Goal: Information Seeking & Learning: Learn about a topic

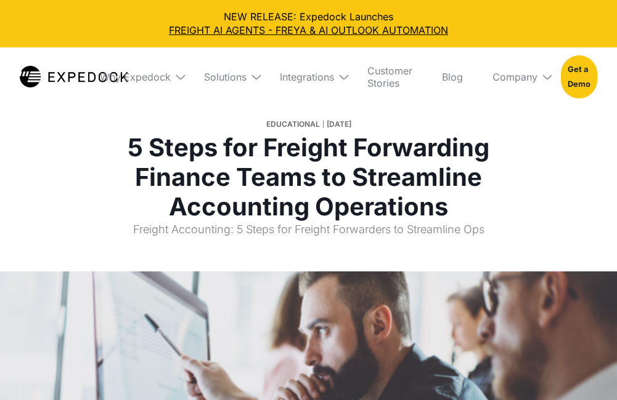
select select
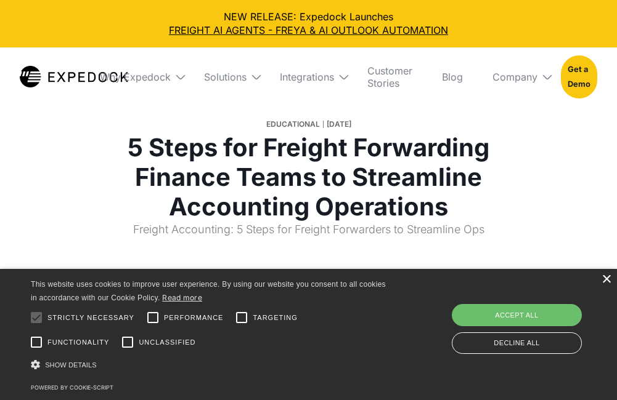
click at [605, 278] on div "×" at bounding box center [605, 279] width 9 height 9
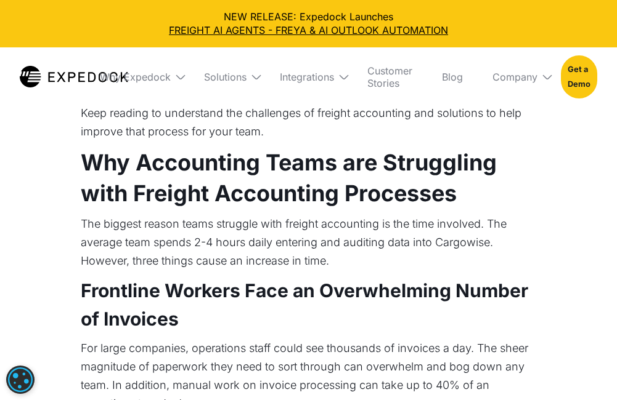
scroll to position [616, 0]
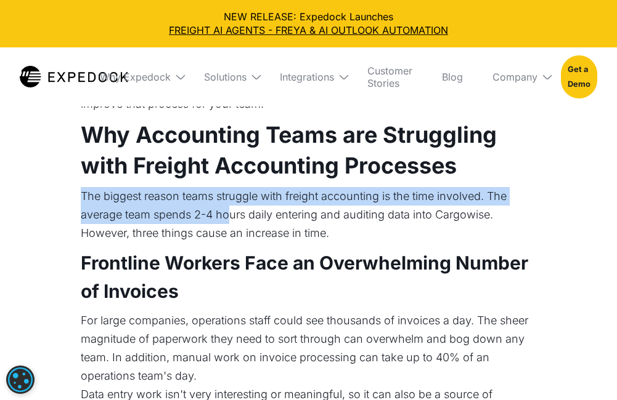
drag, startPoint x: 83, startPoint y: 194, endPoint x: 227, endPoint y: 220, distance: 146.4
click at [227, 220] on p "The biggest reason teams struggle with freight accounting is the time involved.…" at bounding box center [309, 214] width 456 height 55
click at [81, 203] on p "The biggest reason teams struggle with freight accounting is the time involved.…" at bounding box center [309, 214] width 456 height 55
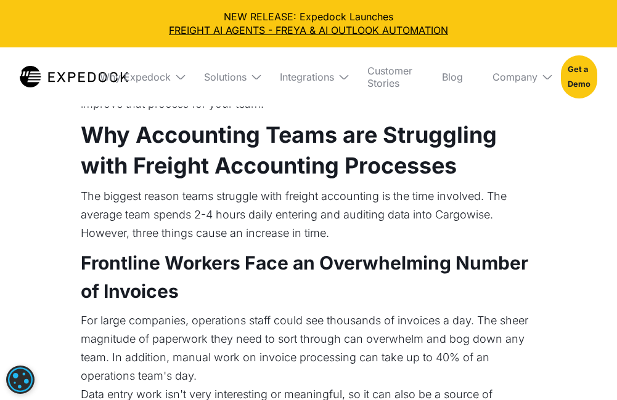
click at [183, 219] on p "The biggest reason teams struggle with freight accounting is the time involved.…" at bounding box center [309, 214] width 456 height 55
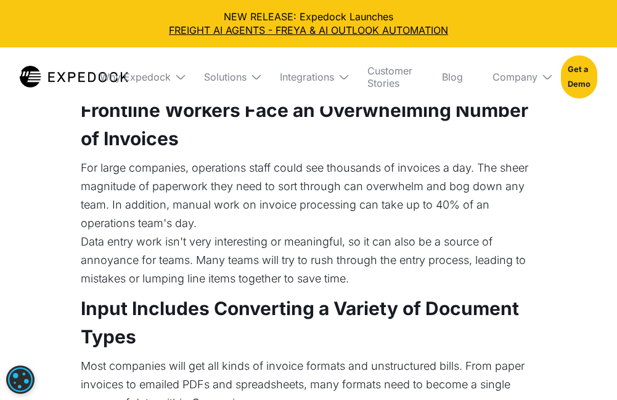
scroll to position [739, 0]
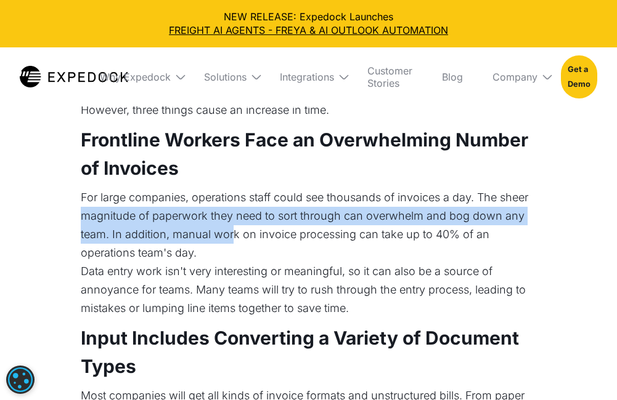
drag, startPoint x: 82, startPoint y: 217, endPoint x: 233, endPoint y: 227, distance: 151.3
click at [233, 227] on p "For large companies, operations staff could see thousands of invoices a day. Th…" at bounding box center [309, 225] width 456 height 74
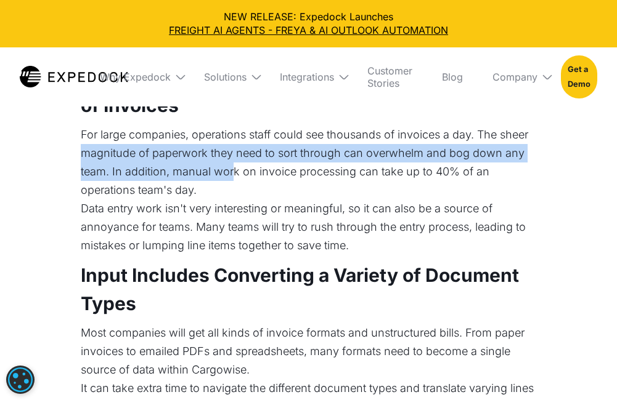
scroll to position [801, 0]
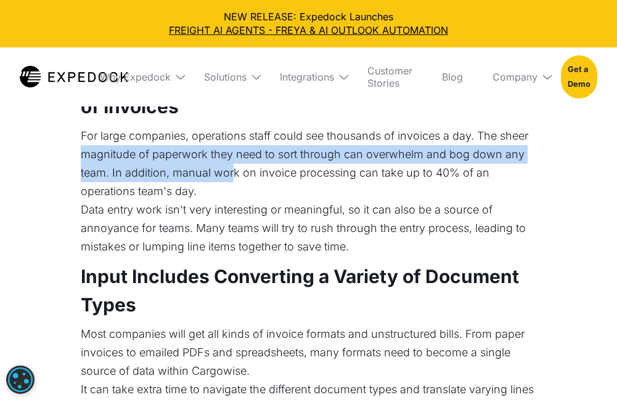
click at [126, 153] on p "For large companies, operations staff could see thousands of invoices a day. Th…" at bounding box center [309, 164] width 456 height 74
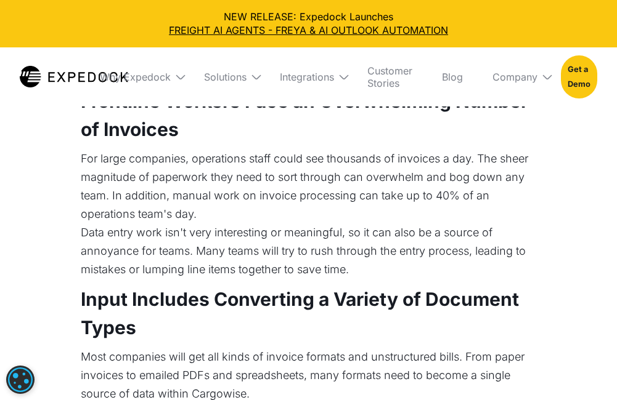
scroll to position [739, 0]
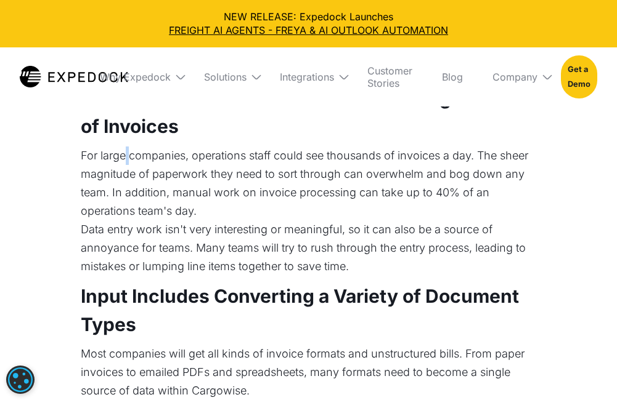
scroll to position [801, 0]
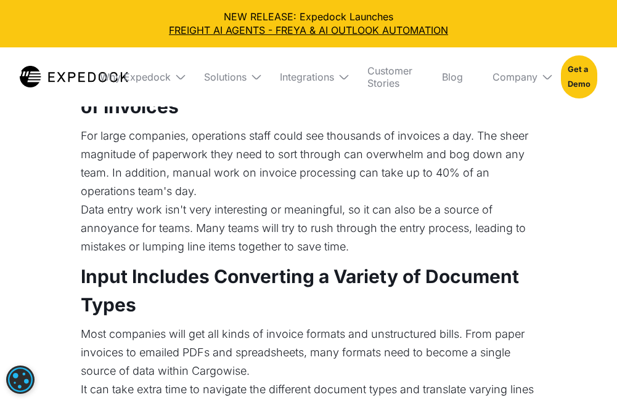
click at [115, 238] on p "Data entry work isn't very interesting or meaningful, so it can also be a sourc…" at bounding box center [309, 228] width 456 height 55
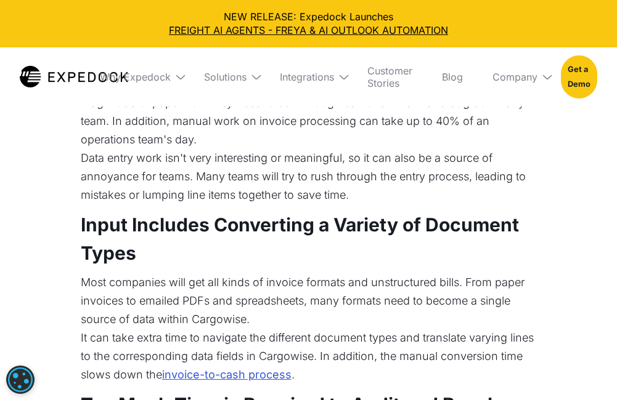
scroll to position [924, 0]
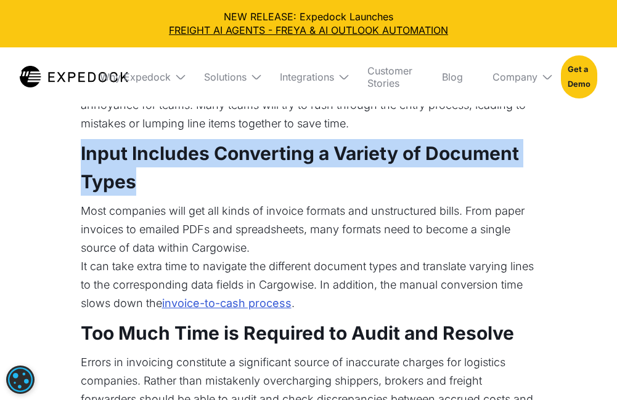
drag, startPoint x: 81, startPoint y: 148, endPoint x: 193, endPoint y: 184, distance: 118.2
click at [193, 184] on h3 "Input Includes Converting a Variety of Document Types" at bounding box center [309, 167] width 456 height 57
click at [150, 179] on h3 "Input Includes Converting a Variety of Document Types" at bounding box center [309, 167] width 456 height 57
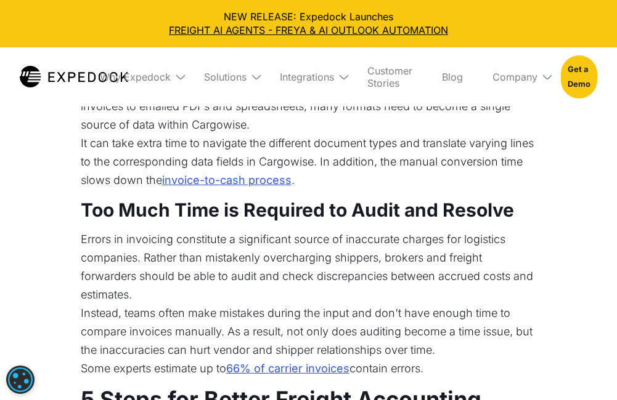
scroll to position [1109, 0]
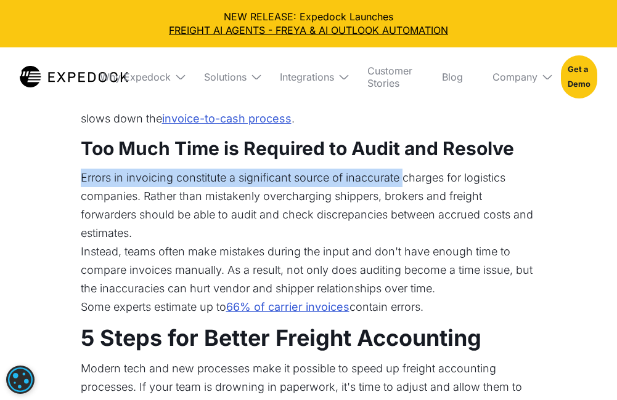
drag, startPoint x: 81, startPoint y: 175, endPoint x: 406, endPoint y: 180, distance: 324.6
click at [406, 180] on p "Errors in invoicing constitute a significant source of inaccurate charges for l…" at bounding box center [309, 206] width 456 height 74
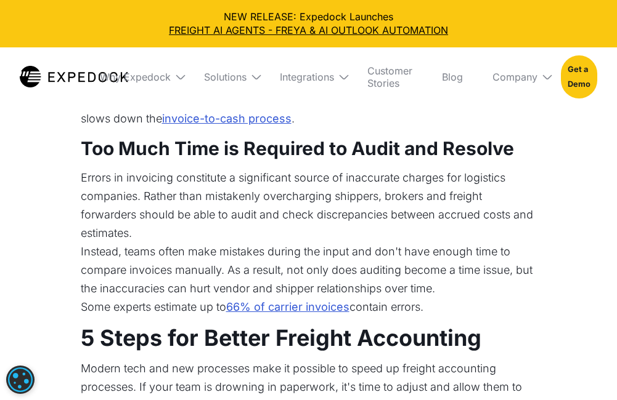
click at [440, 179] on p "Errors in invoicing constitute a significant source of inaccurate charges for l…" at bounding box center [309, 206] width 456 height 74
click at [345, 201] on p "Errors in invoicing constitute a significant source of inaccurate charges for l…" at bounding box center [309, 206] width 456 height 74
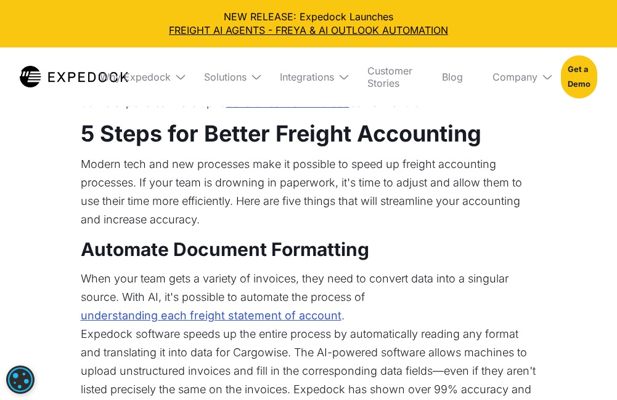
scroll to position [1293, 0]
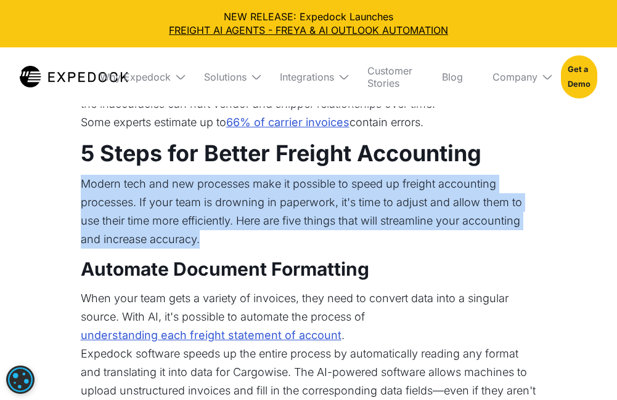
drag, startPoint x: 82, startPoint y: 187, endPoint x: 204, endPoint y: 237, distance: 131.8
click at [204, 237] on p "Modern tech and new processes make it possible to speed up freight accounting p…" at bounding box center [309, 212] width 456 height 74
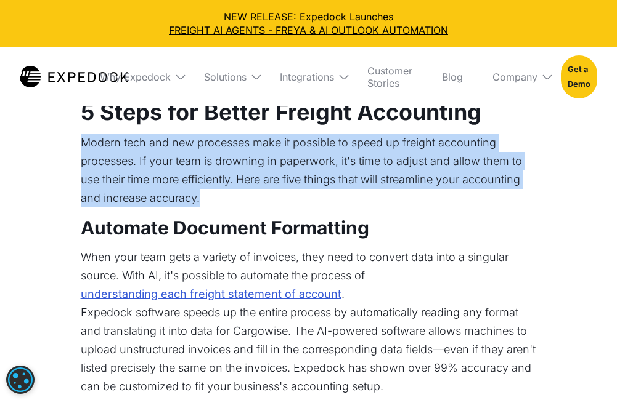
scroll to position [1355, 0]
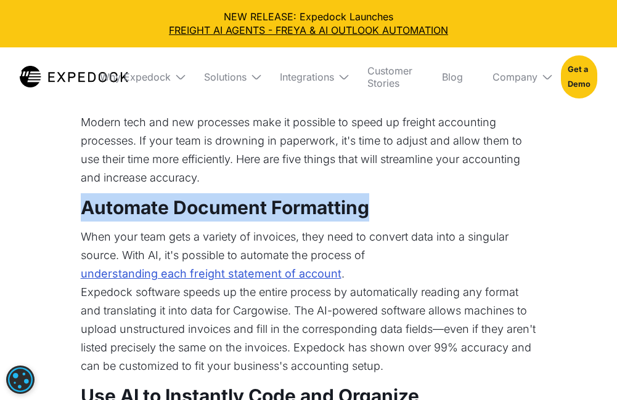
drag, startPoint x: 84, startPoint y: 210, endPoint x: 367, endPoint y: 210, distance: 283.3
click at [367, 210] on strong "Automate Document Formatting" at bounding box center [225, 207] width 288 height 22
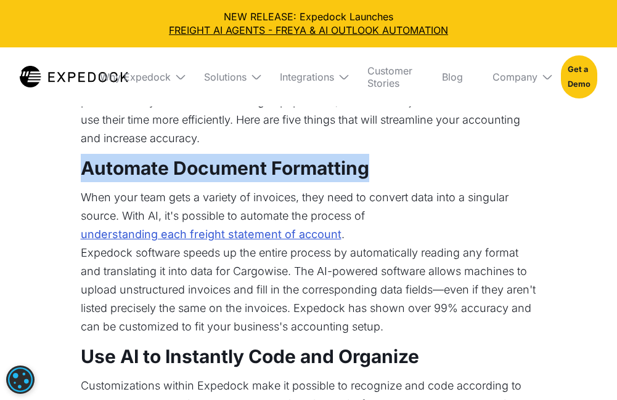
scroll to position [1417, 0]
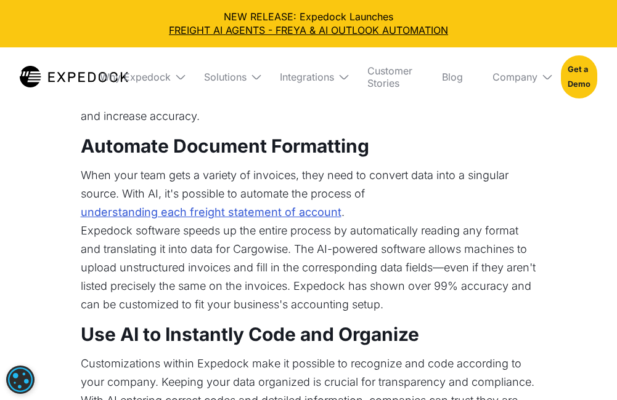
click at [229, 172] on p "When your team gets a variety of invoices, they need to convert data into a sin…" at bounding box center [309, 193] width 456 height 55
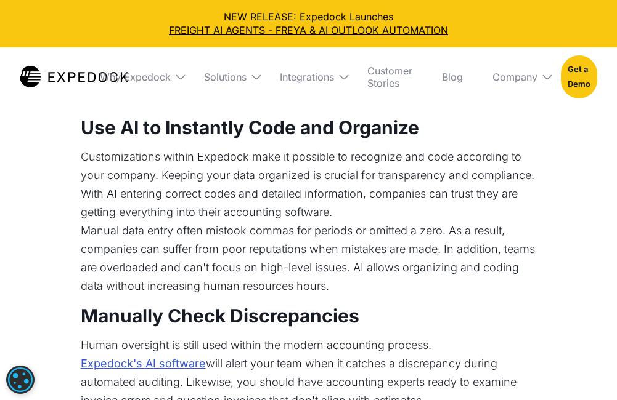
scroll to position [1601, 0]
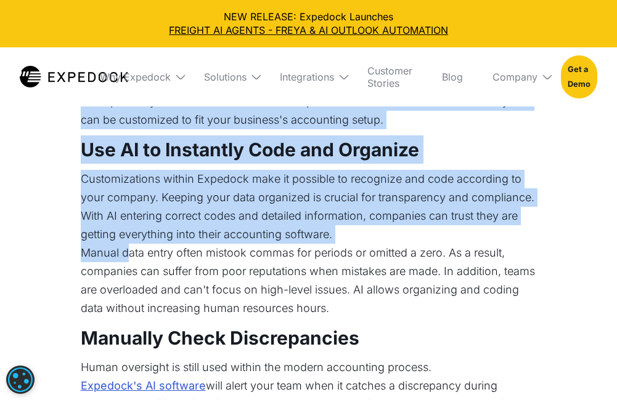
drag, startPoint x: 77, startPoint y: 251, endPoint x: 227, endPoint y: 256, distance: 149.8
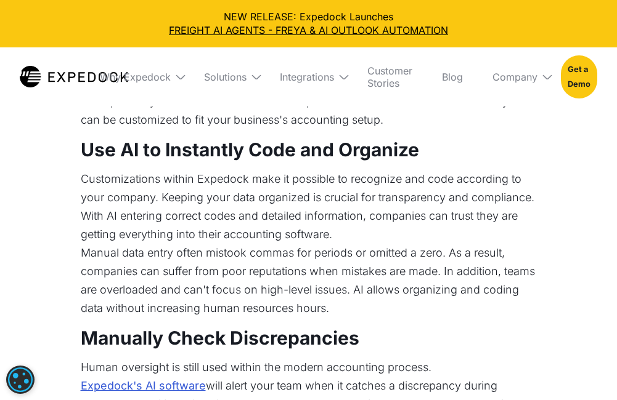
click at [227, 256] on p "Manual data entry often mistook commas for periods or omitted a zero. As a resu…" at bounding box center [309, 281] width 456 height 74
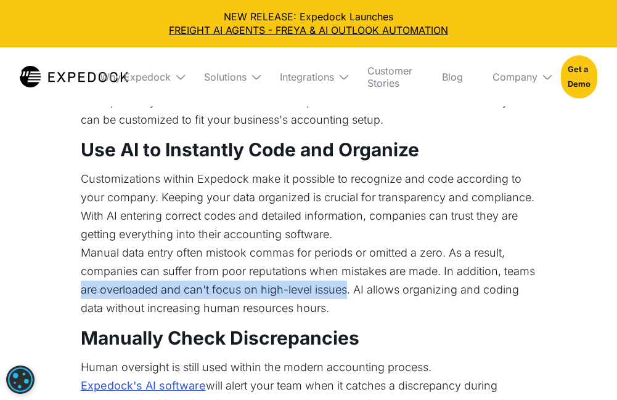
drag, startPoint x: 82, startPoint y: 288, endPoint x: 348, endPoint y: 290, distance: 266.1
click at [348, 290] on p "Manual data entry often mistook commas for periods or omitted a zero. As a resu…" at bounding box center [309, 281] width 456 height 74
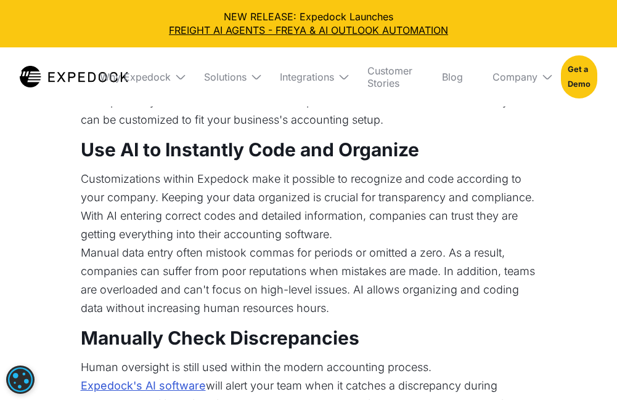
click at [395, 292] on p "Manual data entry often mistook commas for periods or omitted a zero. As a resu…" at bounding box center [309, 281] width 456 height 74
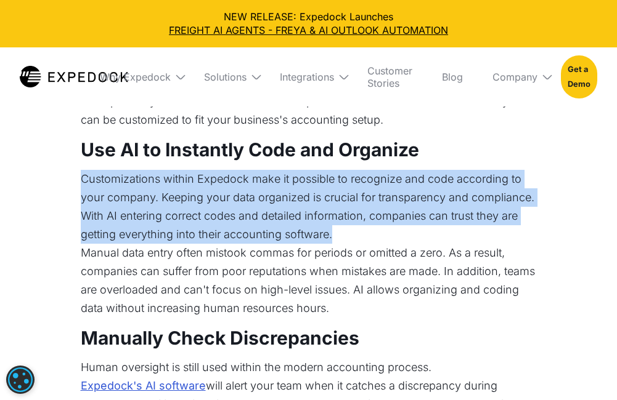
drag, startPoint x: 81, startPoint y: 179, endPoint x: 336, endPoint y: 237, distance: 261.4
click at [336, 237] on p "Customizations within Expedock make it possible to recognize and code according…" at bounding box center [309, 207] width 456 height 74
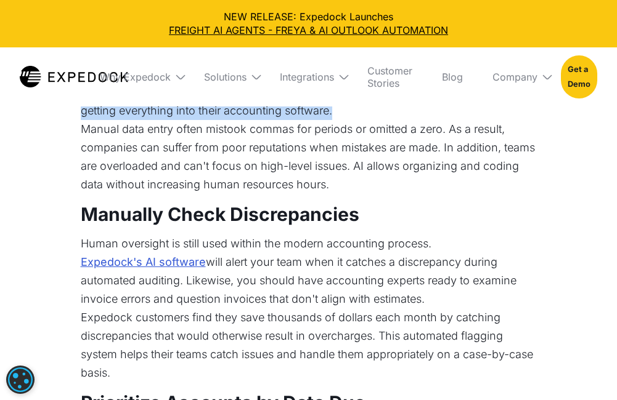
scroll to position [1786, 0]
